Goal: Transaction & Acquisition: Purchase product/service

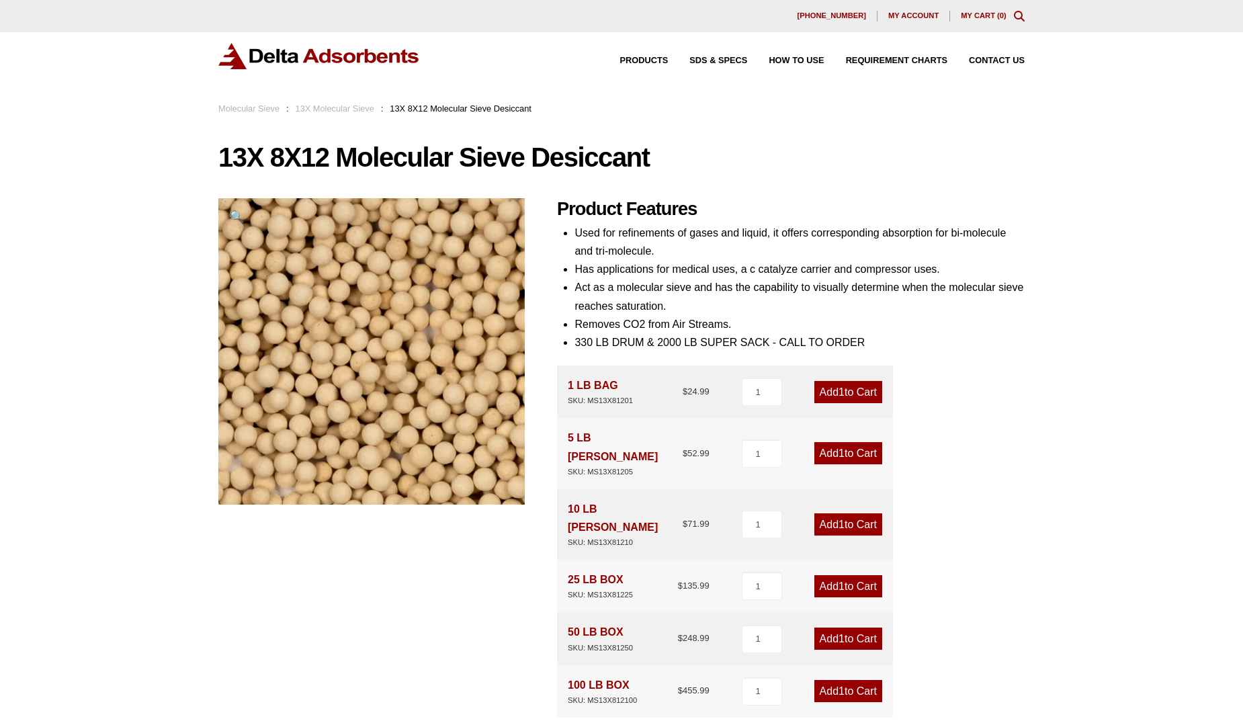
click at [344, 109] on link "13X Molecular Sieve" at bounding box center [335, 108] width 79 height 10
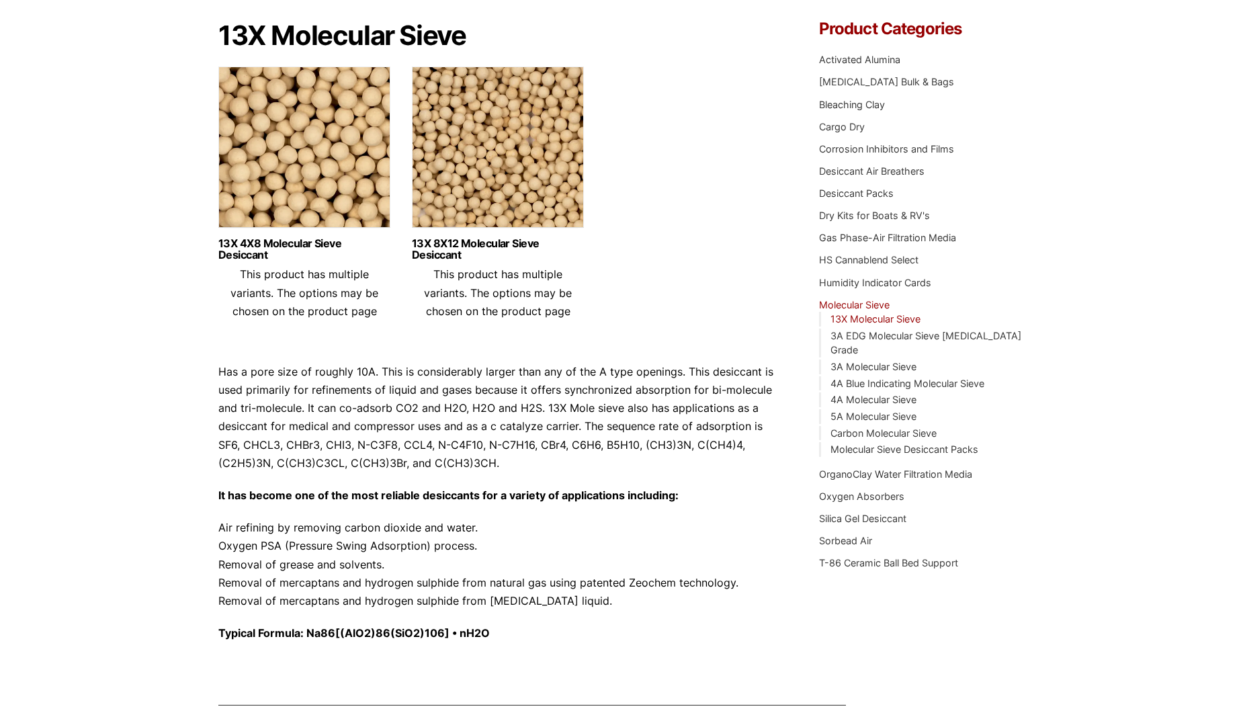
scroll to position [134, 0]
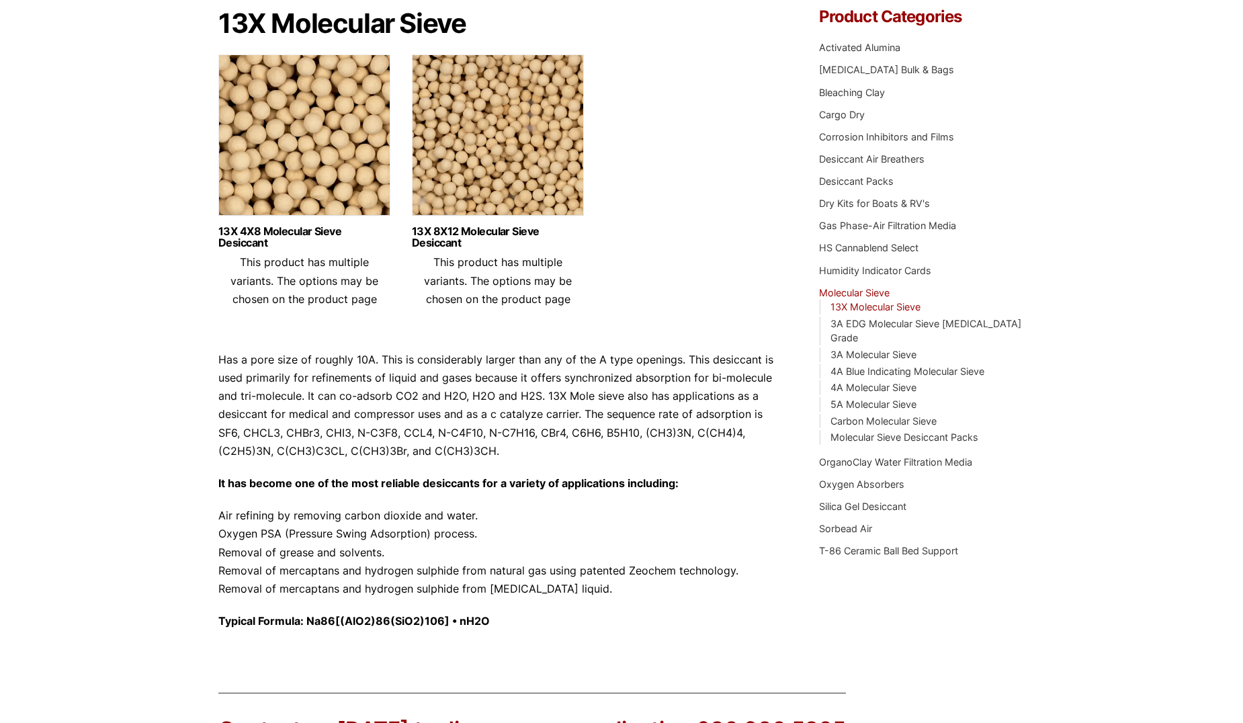
click at [541, 153] on img at bounding box center [498, 138] width 172 height 168
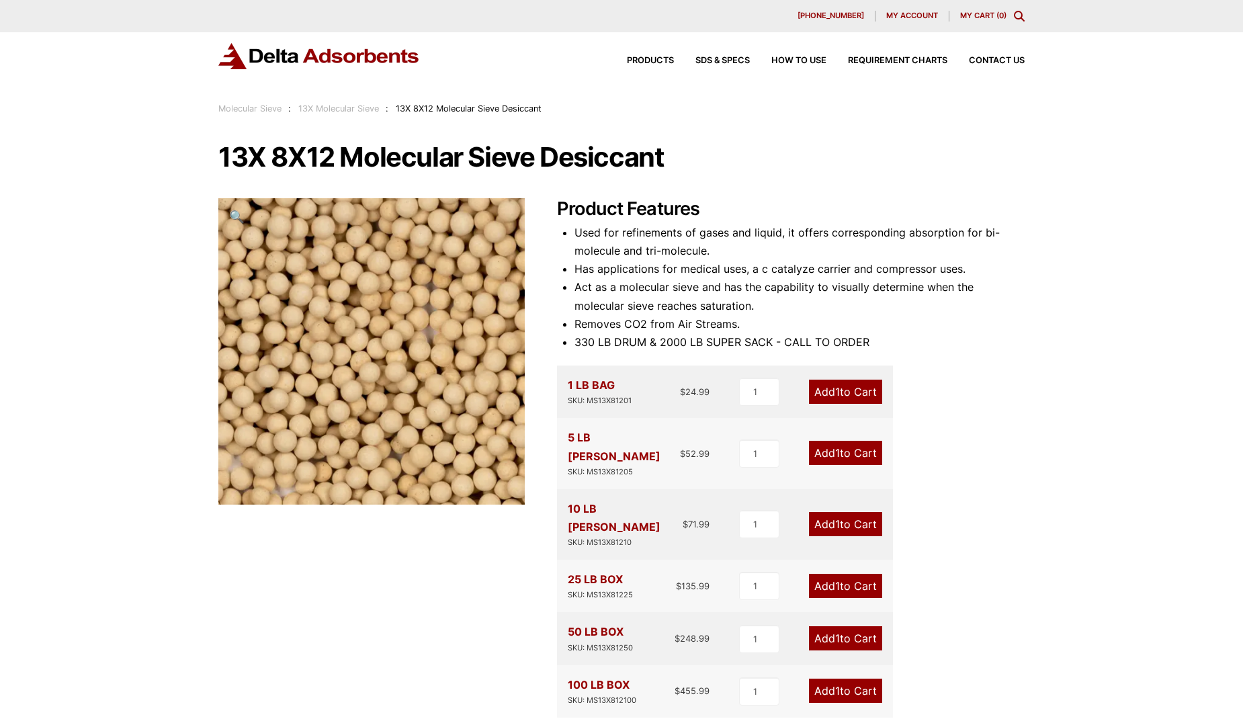
click at [179, 130] on div "Our website has detected that you are using an outdated browser that will preve…" at bounding box center [621, 633] width 1243 height 1267
click at [268, 107] on link "Molecular Sieve" at bounding box center [249, 108] width 63 height 10
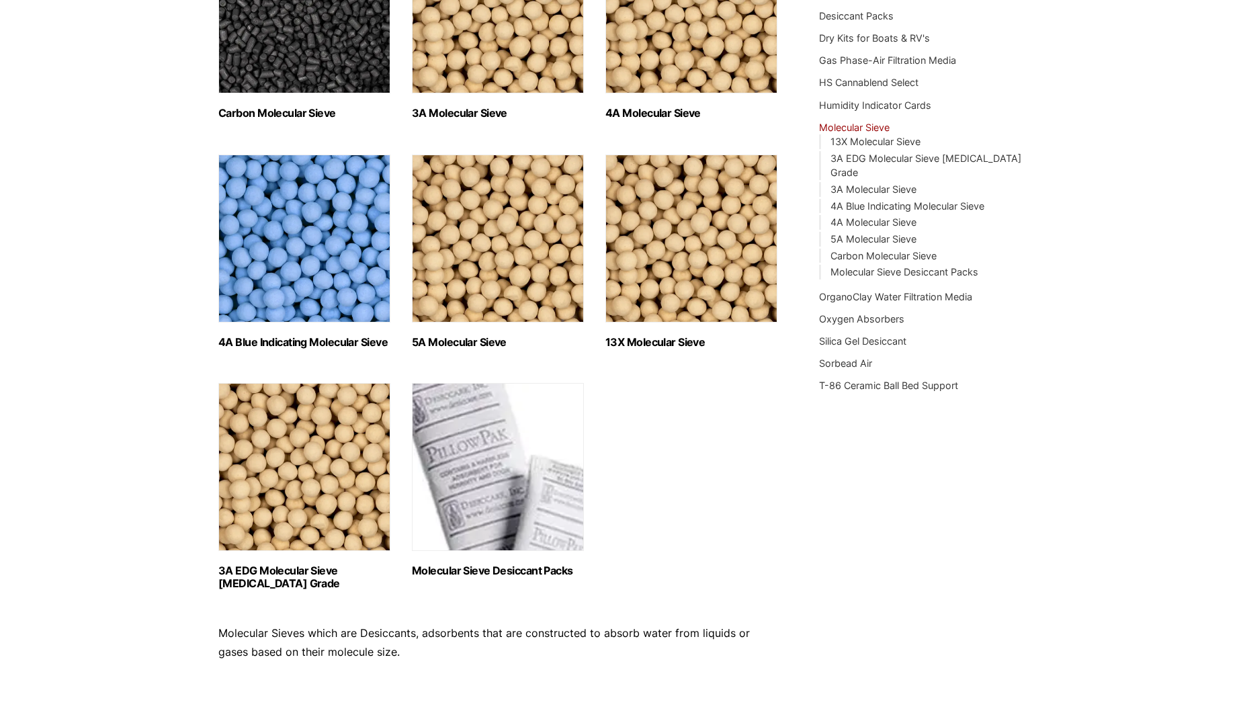
scroll to position [269, 0]
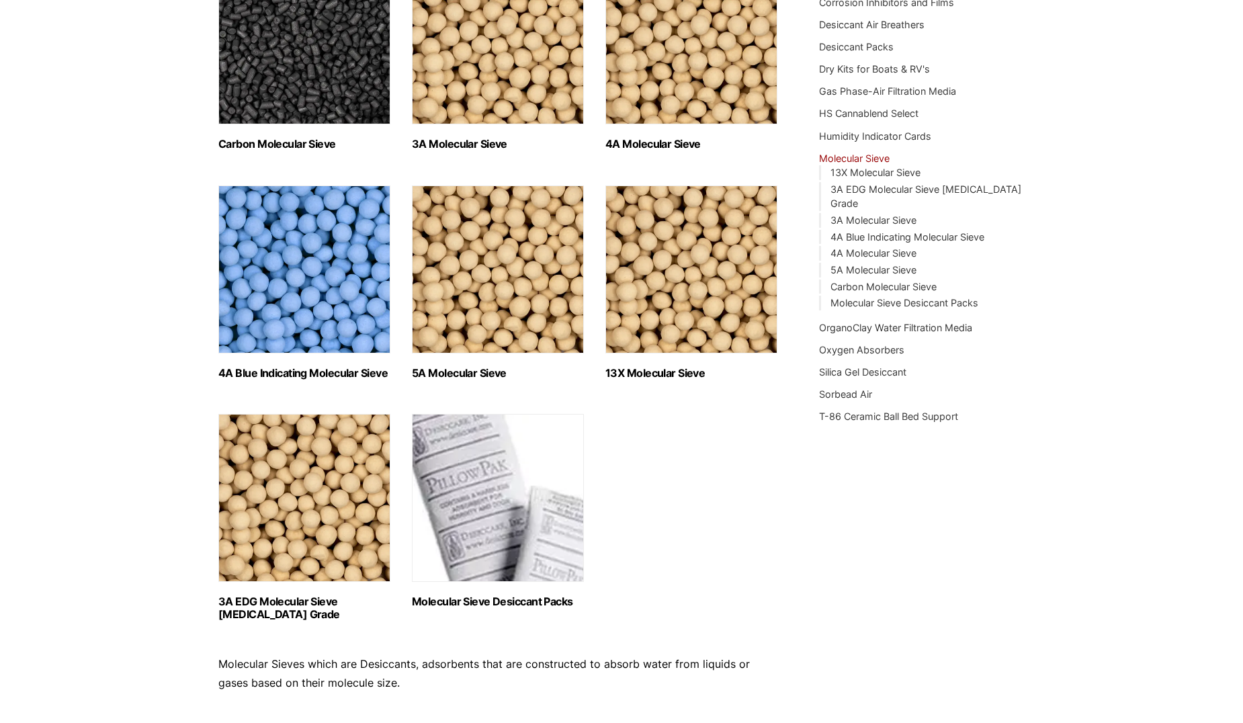
click at [683, 243] on img "Visit product category 13X Molecular Sieve" at bounding box center [691, 269] width 172 height 168
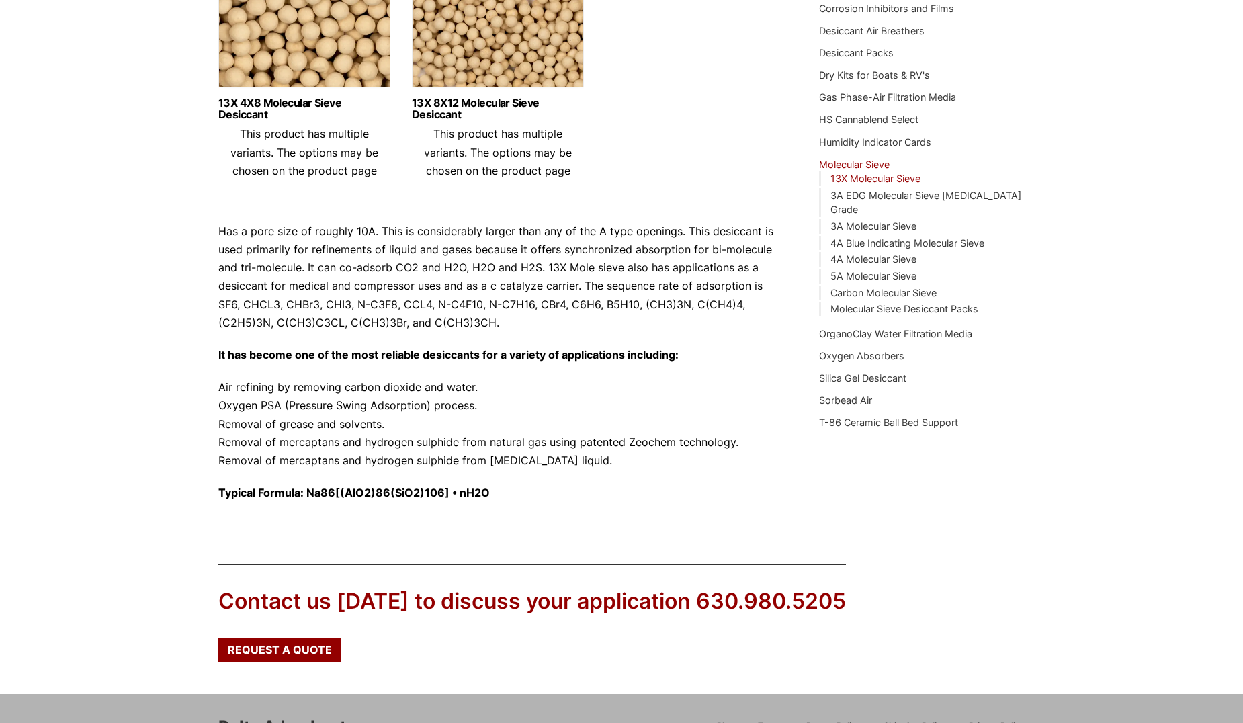
scroll to position [112, 0]
